Goal: Transaction & Acquisition: Purchase product/service

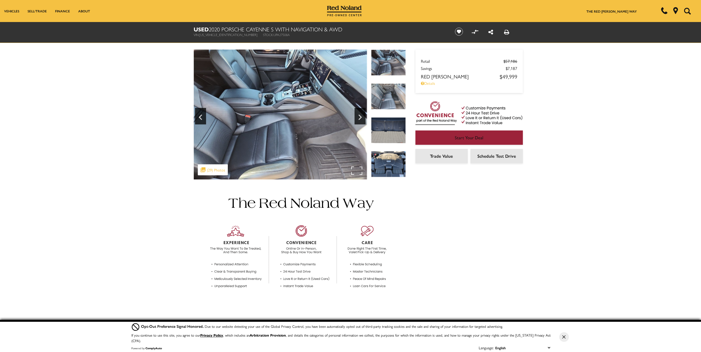
click at [341, 98] on img at bounding box center [280, 115] width 173 height 130
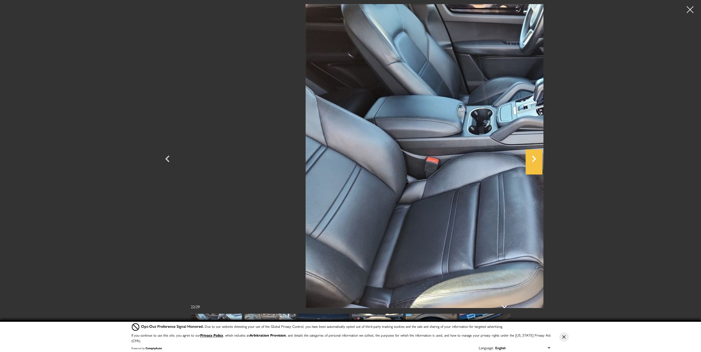
click at [542, 159] on icon "Next" at bounding box center [534, 158] width 17 height 13
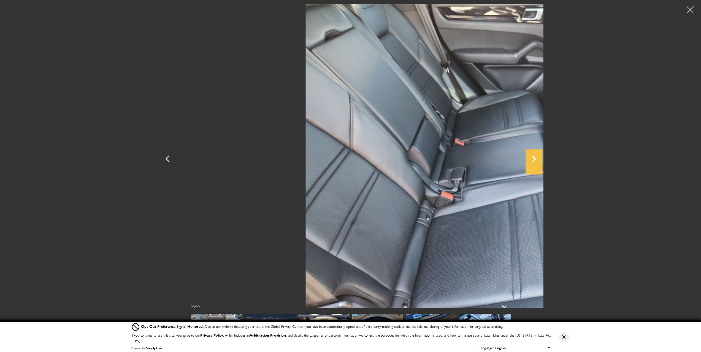
click at [542, 159] on icon "Next" at bounding box center [534, 158] width 17 height 13
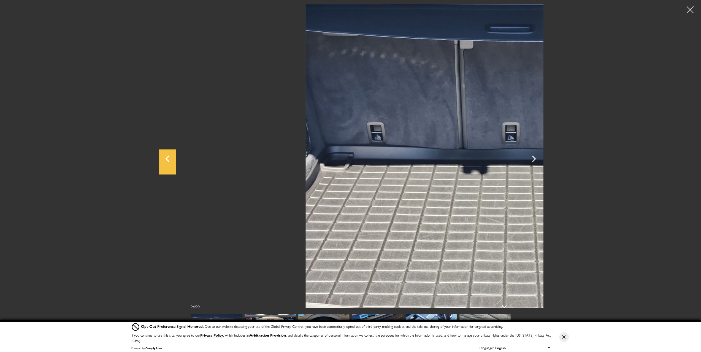
click at [159, 156] on icon "Previous" at bounding box center [167, 158] width 17 height 13
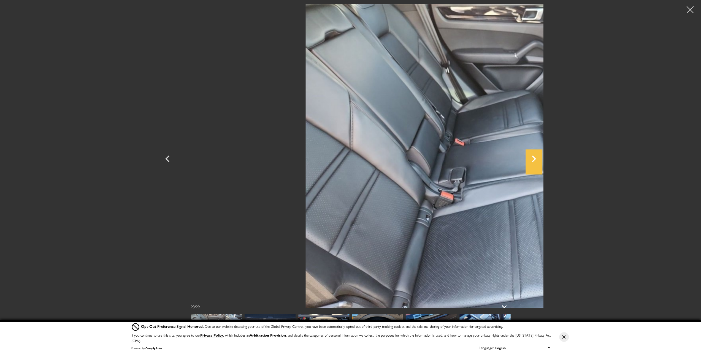
click at [542, 160] on icon "Next" at bounding box center [534, 158] width 17 height 13
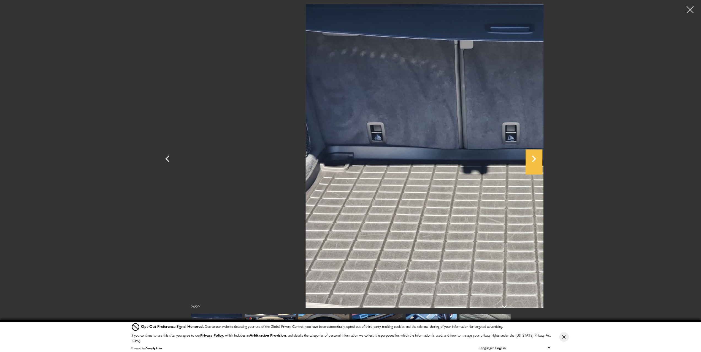
click at [542, 160] on icon "Next" at bounding box center [534, 158] width 17 height 13
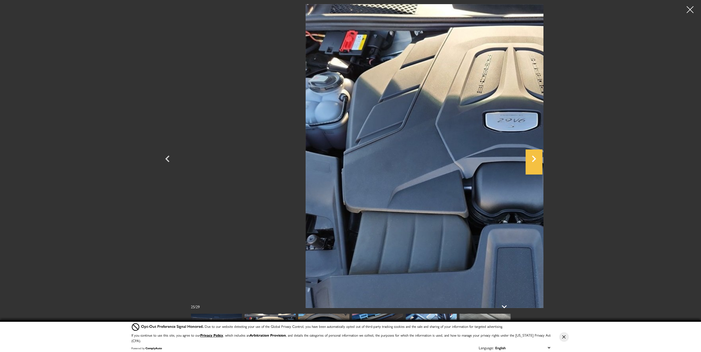
click at [542, 160] on icon "Next" at bounding box center [534, 158] width 17 height 13
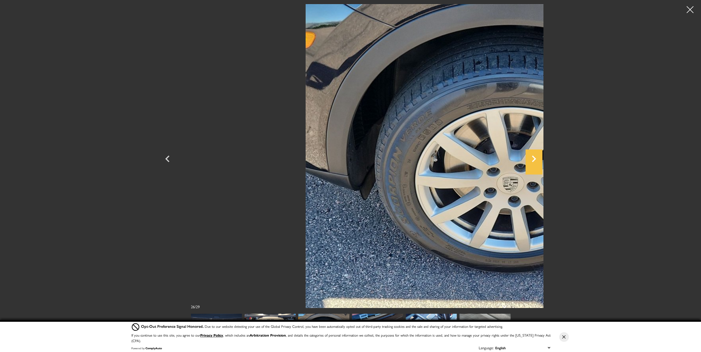
click at [542, 160] on icon "Next" at bounding box center [534, 158] width 17 height 13
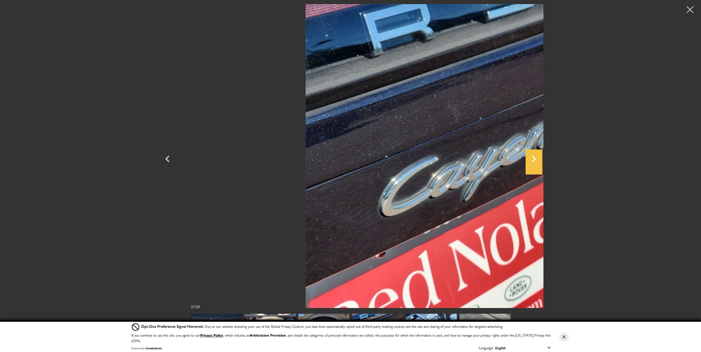
click at [542, 160] on icon "Next" at bounding box center [534, 158] width 17 height 13
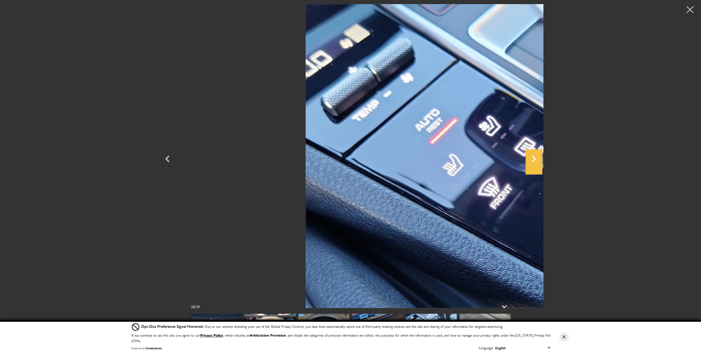
click at [542, 160] on icon "Next" at bounding box center [534, 158] width 17 height 13
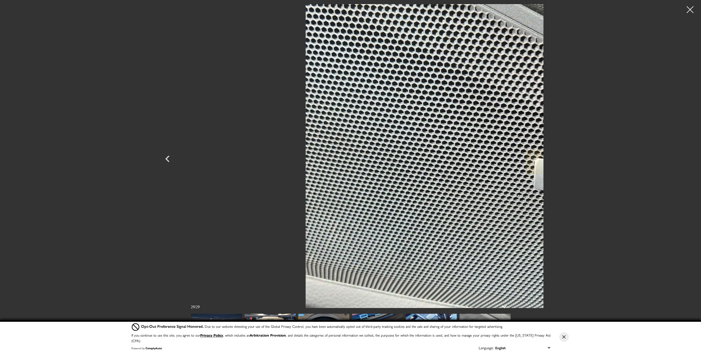
click at [544, 160] on div at bounding box center [351, 156] width 386 height 304
click at [159, 157] on icon "Previous" at bounding box center [167, 158] width 17 height 13
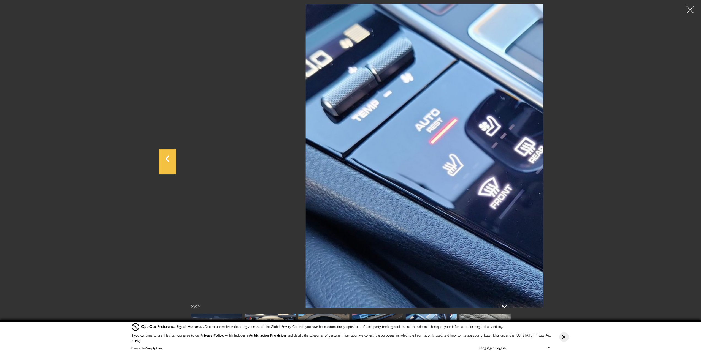
click at [159, 157] on icon "Previous" at bounding box center [167, 158] width 17 height 13
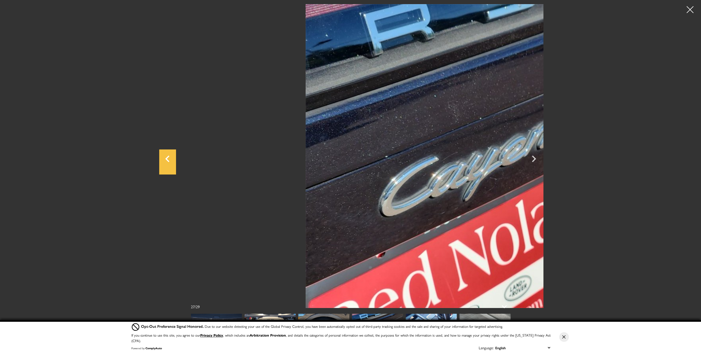
click at [159, 157] on icon "Previous" at bounding box center [167, 158] width 17 height 13
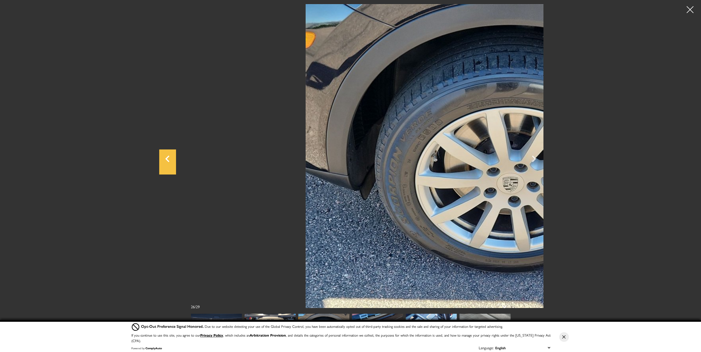
click at [159, 157] on icon "Previous" at bounding box center [167, 158] width 17 height 13
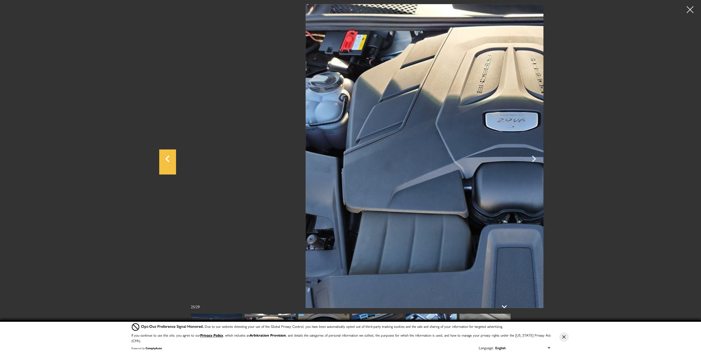
click at [159, 157] on icon "Previous" at bounding box center [167, 158] width 17 height 13
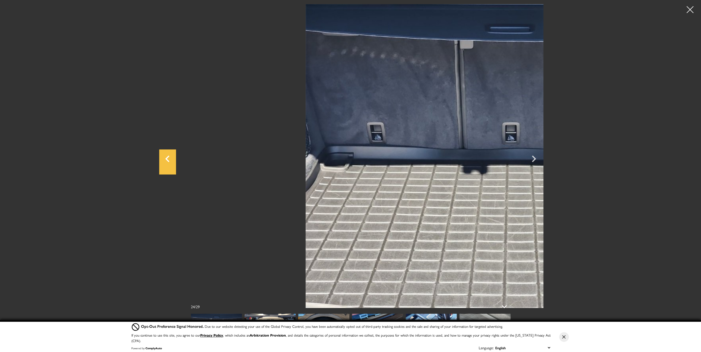
click at [159, 157] on icon "Previous" at bounding box center [167, 158] width 17 height 13
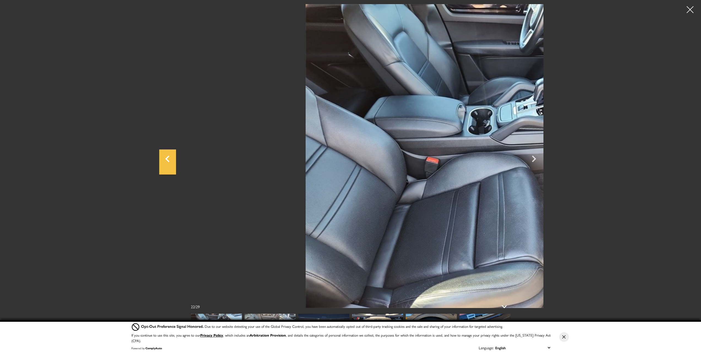
click at [159, 157] on icon "Previous" at bounding box center [167, 158] width 17 height 13
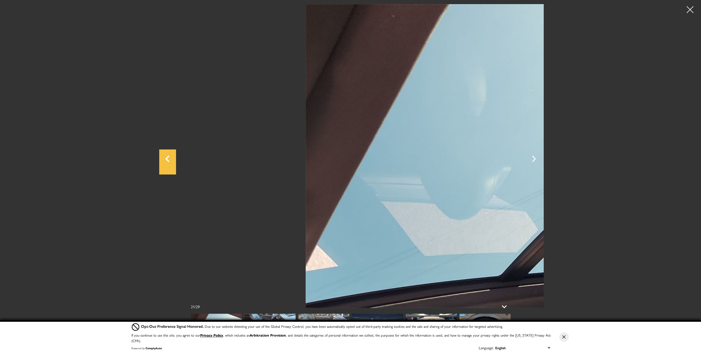
click at [159, 157] on icon "Previous" at bounding box center [167, 158] width 17 height 13
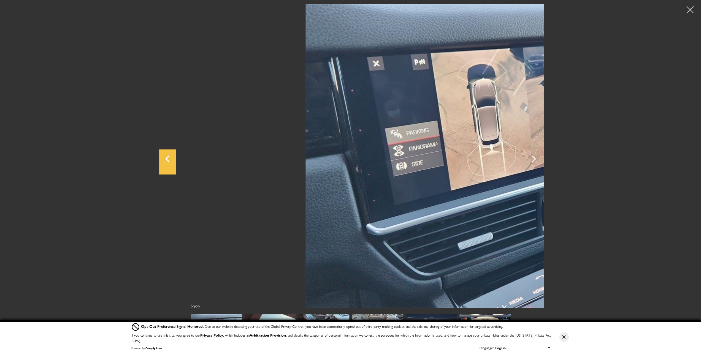
click at [159, 157] on icon "Previous" at bounding box center [167, 158] width 17 height 13
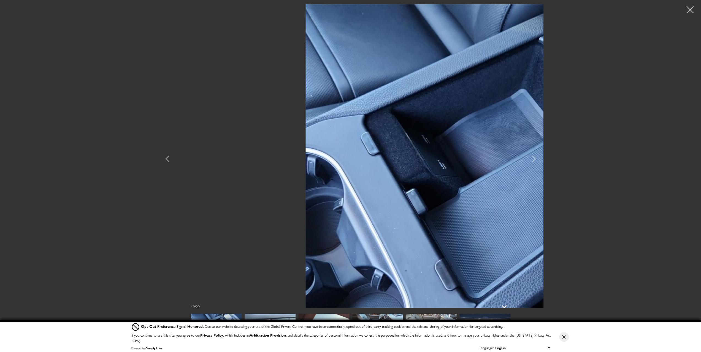
click at [692, 10] on div at bounding box center [690, 10] width 14 height 14
